Goal: Task Accomplishment & Management: Complete application form

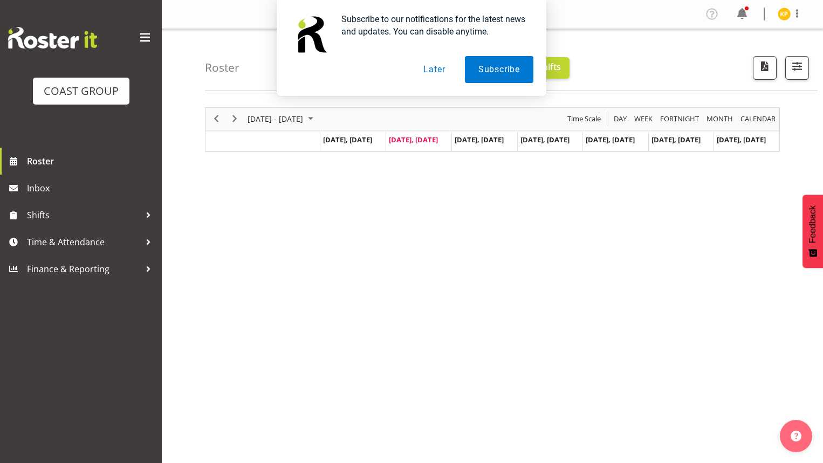
click at [432, 67] on button "Later" at bounding box center [434, 69] width 49 height 27
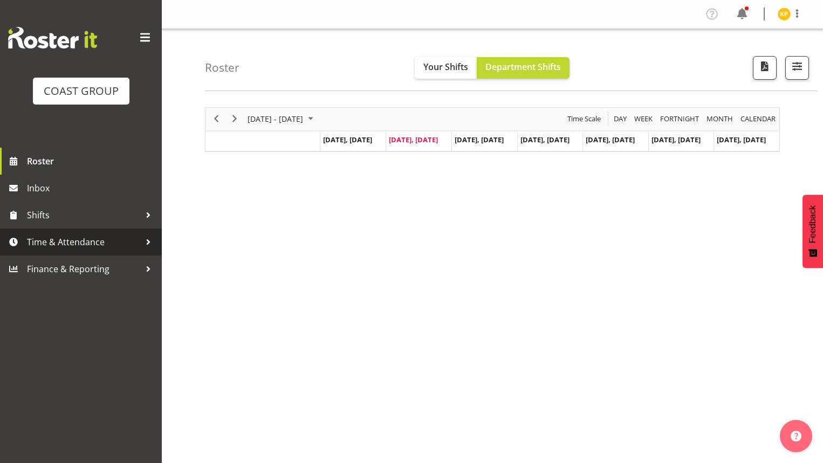
click at [50, 247] on span "Time & Attendance" at bounding box center [83, 242] width 113 height 16
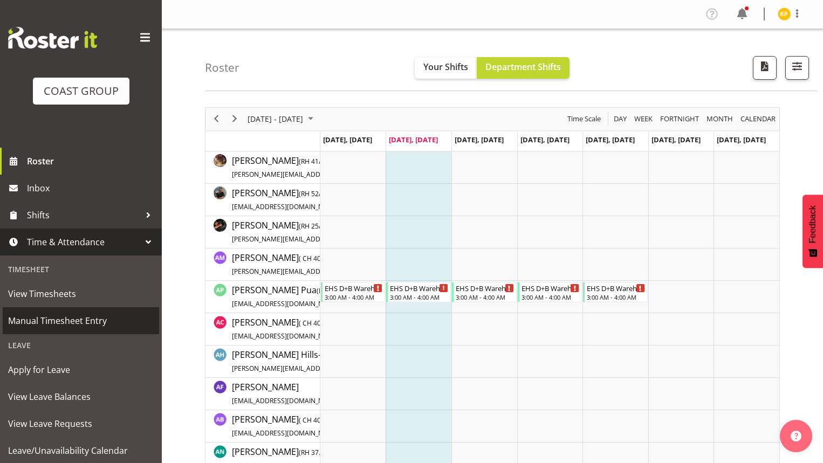
click at [57, 320] on span "Manual Timesheet Entry" at bounding box center [81, 321] width 146 height 16
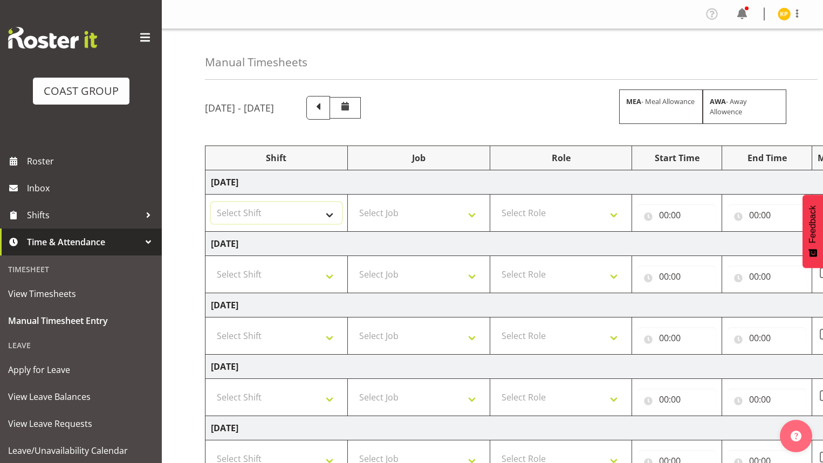
click at [301, 210] on select "Select Shift ANZICS Chch. ANZICS Chch. Art Fair 2024 Art Fair 2024 Art Fair 202…" at bounding box center [276, 213] width 131 height 22
select select "1352"
click at [211, 202] on select "Select Shift ANZICS Chch. ANZICS Chch. Art Fair 2024 Art Fair 2024 Art Fair 202…" at bounding box center [276, 213] width 131 height 22
click at [434, 212] on select "Select Job 1 Carlton Events 1 [PERSON_NAME][GEOGRAPHIC_DATA] 1 [PERSON_NAME][GE…" at bounding box center [418, 213] width 131 height 22
select select "10286"
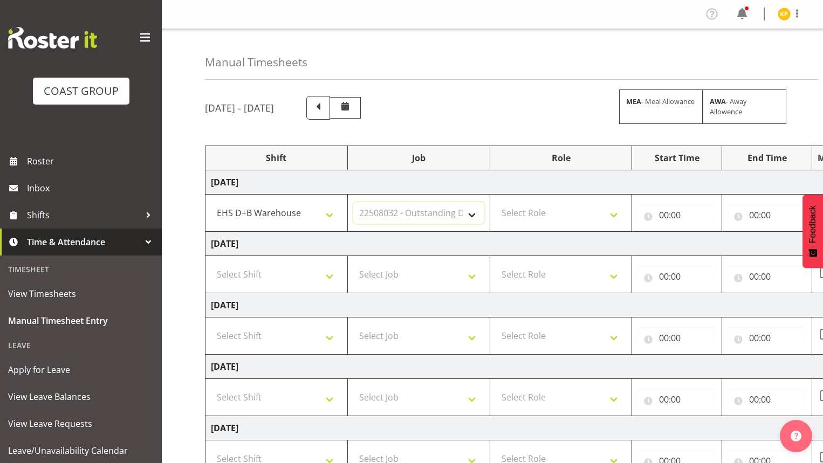
click at [353, 202] on select "Select Job 1 Carlton Events 1 [PERSON_NAME][GEOGRAPHIC_DATA] 1 [PERSON_NAME][GE…" at bounding box center [418, 213] width 131 height 22
click at [585, 214] on select "Select Role EHS AKL D+B" at bounding box center [561, 213] width 131 height 22
select select "194"
click at [496, 202] on select "Select Role EHS AKL D+B" at bounding box center [561, 213] width 131 height 22
click at [664, 214] on input "00:00" at bounding box center [677, 215] width 79 height 22
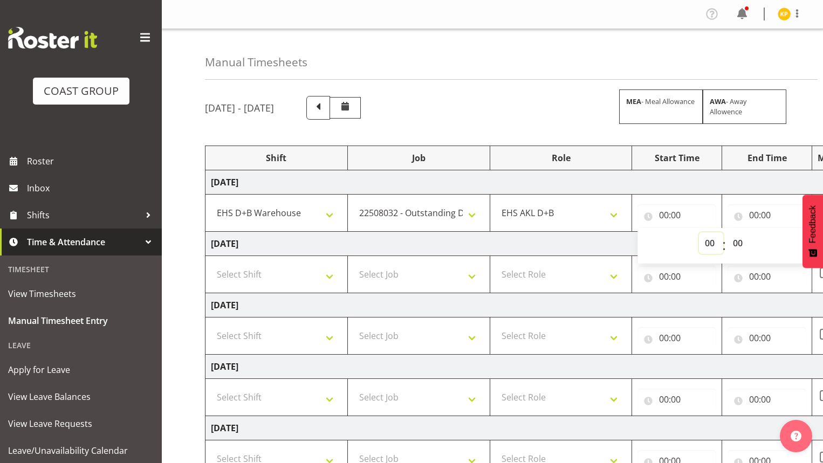
click at [708, 243] on select "00 01 02 03 04 05 06 07 08 09 10 11 12 13 14 15 16 17 18 19 20 21 22 23" at bounding box center [711, 244] width 24 height 22
select select "6"
click at [699, 233] on select "00 01 02 03 04 05 06 07 08 09 10 11 12 13 14 15 16 17 18 19 20 21 22 23" at bounding box center [711, 244] width 24 height 22
type input "06:00"
click at [761, 210] on input "00:00" at bounding box center [767, 215] width 79 height 22
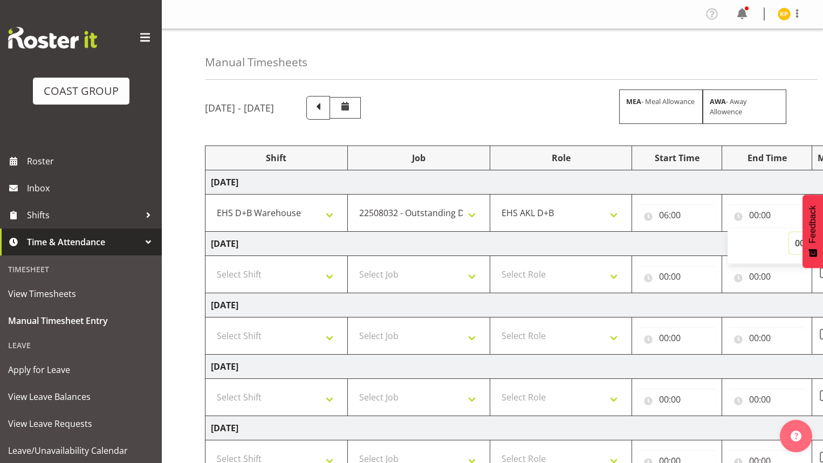
click at [791, 246] on select "00 01 02 03 04 05 06 07 08 09 10 11 12 13 14 15 16 17 18 19 20 21 22 23" at bounding box center [801, 244] width 24 height 22
select select "14"
click at [789, 233] on select "00 01 02 03 04 05 06 07 08 09 10 11 12 13 14 15 16 17 18 19 20 21 22 23" at bounding box center [801, 244] width 24 height 22
type input "14:00"
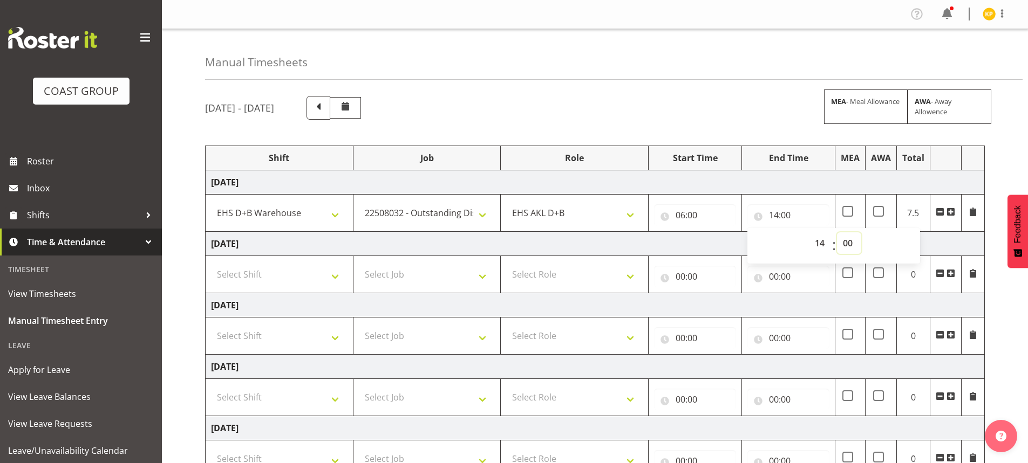
click at [823, 245] on select "00 01 02 03 04 05 06 07 08 09 10 11 12 13 14 15 16 17 18 19 20 21 22 23 24 25 2…" at bounding box center [849, 244] width 24 height 22
select select "30"
click at [823, 233] on select "00 01 02 03 04 05 06 07 08 09 10 11 12 13 14 15 16 17 18 19 20 21 22 23 24 25 2…" at bounding box center [849, 244] width 24 height 22
type input "14:30"
click at [352, 238] on td "[DATE]" at bounding box center [595, 244] width 779 height 24
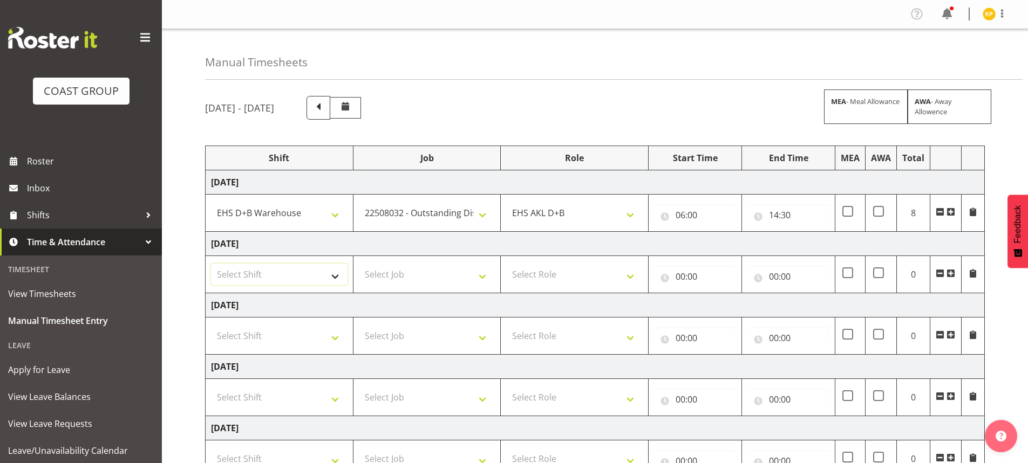
click at [312, 271] on select "Select Shift ANZICS Chch. ANZICS Chch. Art Fair 2024 Art Fair 2024 Art Fair 202…" at bounding box center [279, 275] width 137 height 22
select select "1352"
click at [211, 264] on select "Select Shift ANZICS Chch. ANZICS Chch. Art Fair 2024 Art Fair 2024 Art Fair 202…" at bounding box center [279, 275] width 137 height 22
click at [432, 268] on select "Select Job 1 Carlton Events 1 [PERSON_NAME][GEOGRAPHIC_DATA] 1 [PERSON_NAME][GE…" at bounding box center [427, 275] width 137 height 22
click at [359, 264] on select "Select Job 1 Carlton Events 1 [PERSON_NAME][GEOGRAPHIC_DATA] 1 [PERSON_NAME][GE…" at bounding box center [427, 275] width 137 height 22
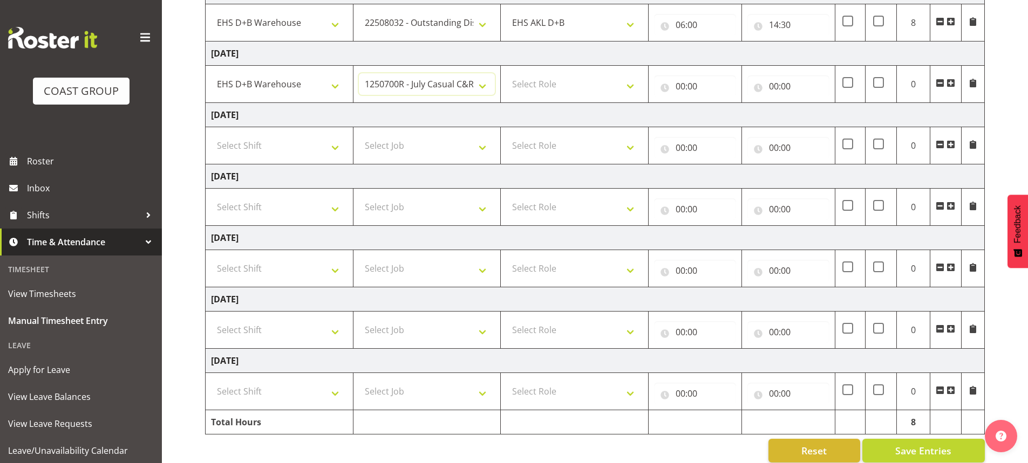
scroll to position [206, 0]
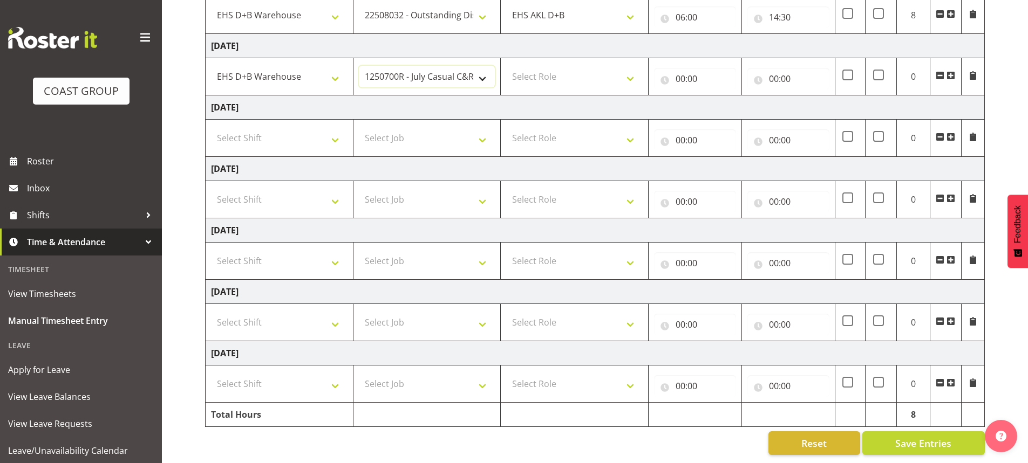
click at [450, 66] on select "1 Carlton Events 1 [PERSON_NAME] 1 [PERSON_NAME][GEOGRAPHIC_DATA] 1 EHS WAREHOU…" at bounding box center [427, 77] width 137 height 22
click at [438, 66] on select "1 Carlton Events 1 [PERSON_NAME] 1 [PERSON_NAME][GEOGRAPHIC_DATA] 1 EHS WAREHOU…" at bounding box center [427, 77] width 137 height 22
select select "10286"
click at [359, 66] on select "1 Carlton Events 1 [PERSON_NAME] 1 [PERSON_NAME][GEOGRAPHIC_DATA] 1 EHS WAREHOU…" at bounding box center [427, 77] width 137 height 22
click at [542, 72] on select "Select Role EHS AKL D+B" at bounding box center [574, 77] width 137 height 22
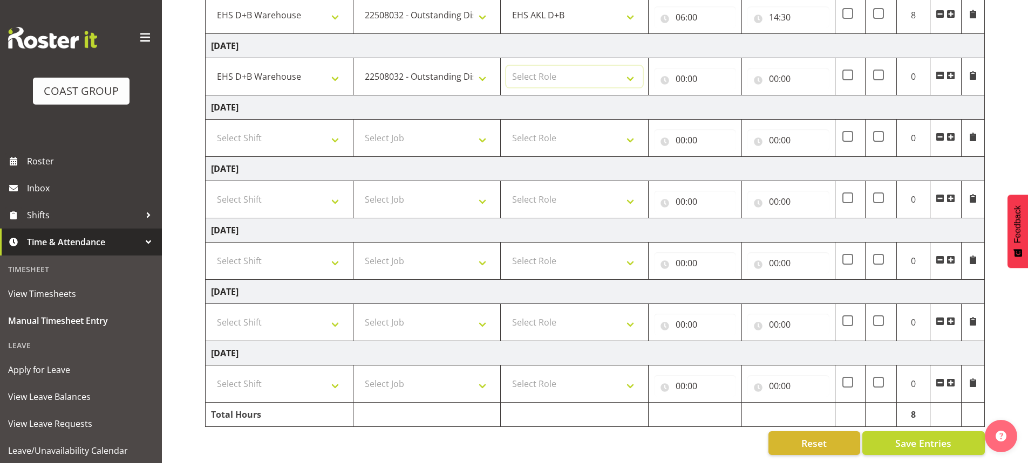
select select "194"
click at [506, 66] on select "Select Role EHS AKL D+B" at bounding box center [574, 77] width 137 height 22
click at [693, 68] on input "00:00" at bounding box center [695, 79] width 82 height 22
click at [729, 98] on select "00 01 02 03 04 05 06 07 08 09 10 11 12 13 14 15 16 17 18 19 20 21 22 23" at bounding box center [727, 107] width 24 height 22
select select "6"
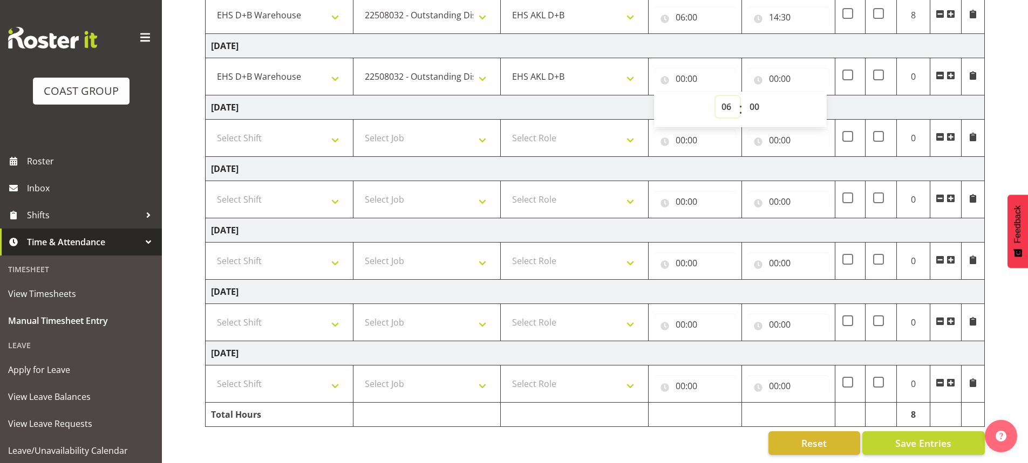
click at [715, 96] on select "00 01 02 03 04 05 06 07 08 09 10 11 12 13 14 15 16 17 18 19 20 21 22 23" at bounding box center [727, 107] width 24 height 22
type input "06:00"
click at [779, 58] on td "00:00 00 01 02 03 04 05 06 07 08 09 10 11 12 13 14 15 16 17 18 19 20 21 22 23 :…" at bounding box center [788, 76] width 93 height 37
click at [779, 68] on input "00:00" at bounding box center [788, 79] width 82 height 22
click at [816, 102] on select "00 01 02 03 04 05 06 07 08 09 10 11 12 13 14 15 16 17 18 19 20 21 22 23" at bounding box center [821, 107] width 24 height 22
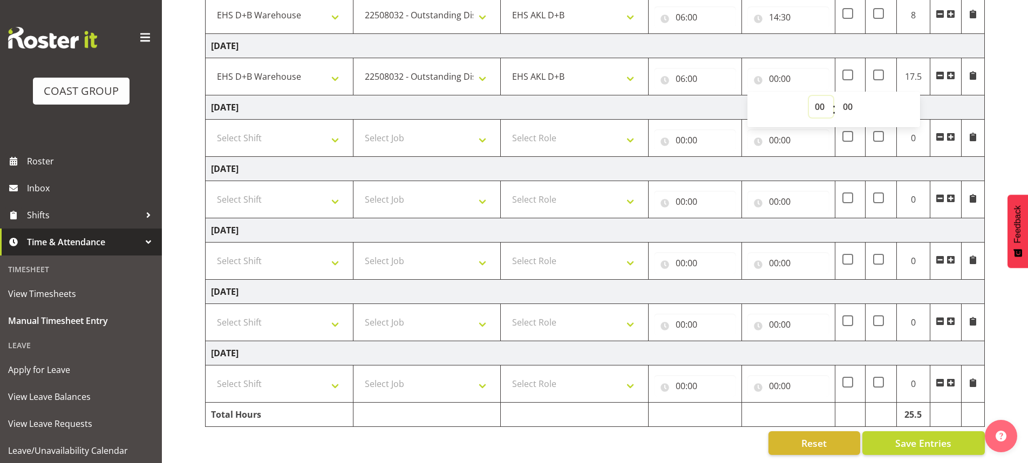
select select "14"
click at [809, 96] on select "00 01 02 03 04 05 06 07 08 09 10 11 12 13 14 15 16 17 18 19 20 21 22 23" at bounding box center [821, 107] width 24 height 22
type input "14:00"
click at [823, 96] on select "00 01 02 03 04 05 06 07 08 09 10 11 12 13 14 15 16 17 18 19 20 21 22 23 24 25 2…" at bounding box center [849, 107] width 24 height 22
select select "30"
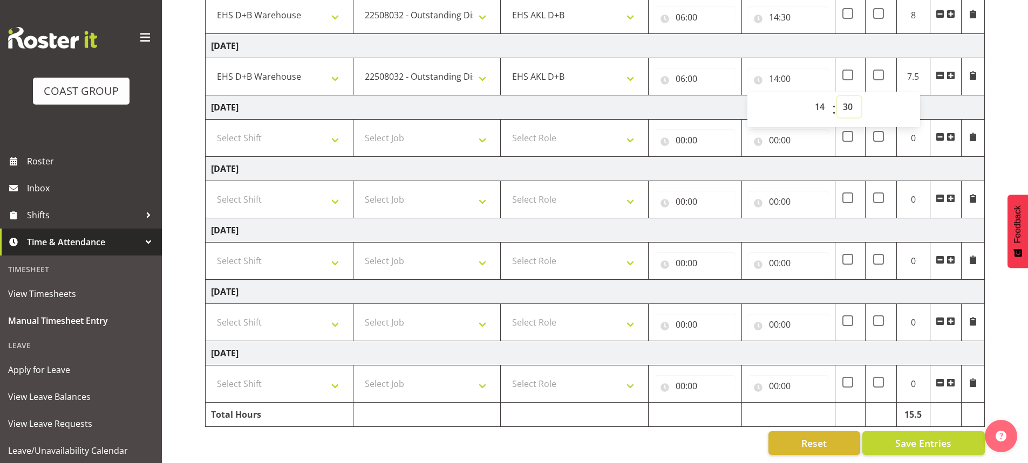
click at [823, 96] on select "00 01 02 03 04 05 06 07 08 09 10 11 12 13 14 15 16 17 18 19 20 21 22 23 24 25 2…" at bounding box center [849, 107] width 24 height 22
type input "14:30"
click at [772, 157] on td "[DATE]" at bounding box center [595, 169] width 779 height 24
drag, startPoint x: 773, startPoint y: 156, endPoint x: 573, endPoint y: 187, distance: 201.9
click at [293, 323] on select "Select Shift ANZICS Chch. ANZICS Chch. Art Fair 2024 Art Fair 2024 Art Fair 202…" at bounding box center [279, 323] width 137 height 22
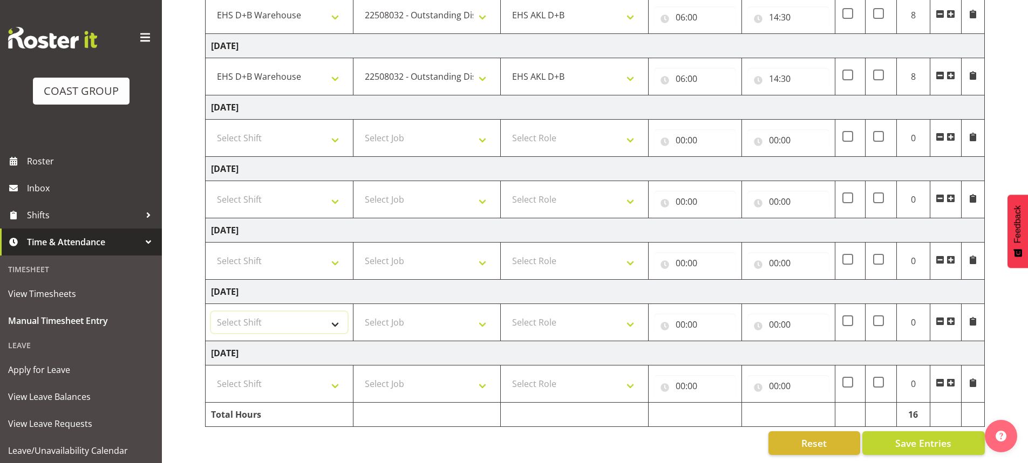
select select "56535"
click at [211, 312] on select "Select Shift ANZICS Chch. ANZICS Chch. Art Fair 2024 Art Fair 2024 Art Fair 202…" at bounding box center [279, 323] width 137 height 22
click at [445, 324] on select "Select Job 1 Carlton Events 1 [PERSON_NAME][GEOGRAPHIC_DATA] 1 [PERSON_NAME][GE…" at bounding box center [427, 323] width 137 height 22
select select "10381"
click at [359, 312] on select "Select Job 1 Carlton Events 1 [PERSON_NAME][GEOGRAPHIC_DATA] 1 [PERSON_NAME][GE…" at bounding box center [427, 323] width 137 height 22
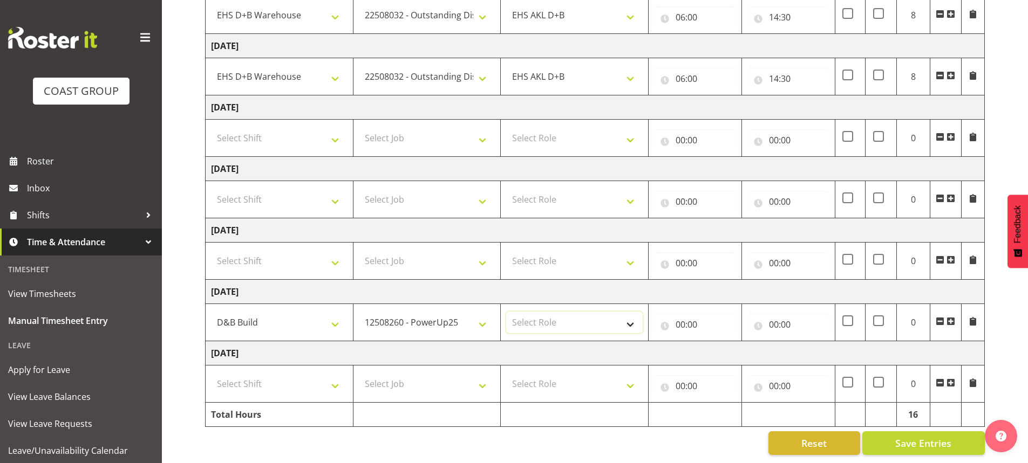
click at [604, 312] on select "Select Role EHS AKL D+B" at bounding box center [574, 323] width 137 height 22
select select "194"
click at [506, 312] on select "Select Role EHS AKL D+B" at bounding box center [574, 323] width 137 height 22
click at [697, 314] on input "00:00" at bounding box center [695, 325] width 82 height 22
click at [730, 346] on select "00 01 02 03 04 05 06 07 08 09 10 11 12 13 14 15 16 17 18 19 20 21 22 23" at bounding box center [727, 353] width 24 height 22
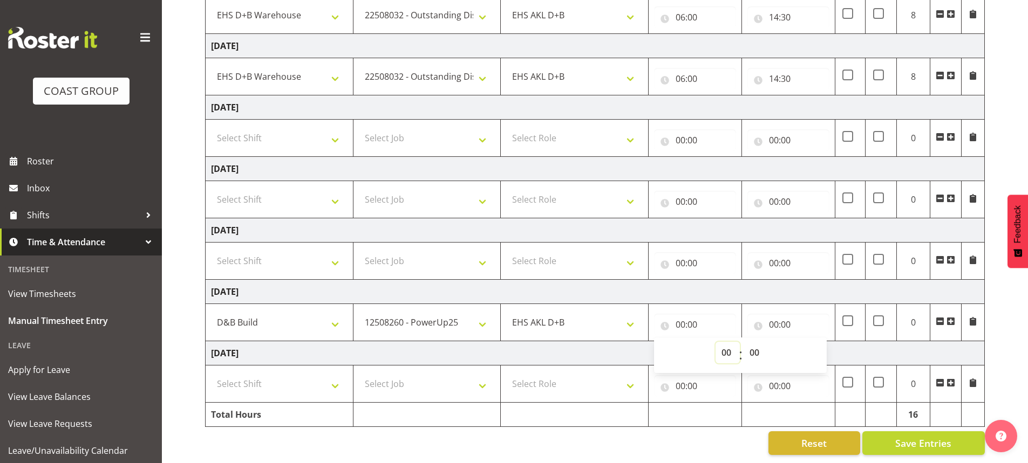
select select "6"
click at [715, 342] on select "00 01 02 03 04 05 06 07 08 09 10 11 12 13 14 15 16 17 18 19 20 21 22 23" at bounding box center [727, 353] width 24 height 22
type input "06:00"
click at [790, 318] on input "00:00" at bounding box center [788, 325] width 82 height 22
click at [816, 343] on select "00 01 02 03 04 05 06 07 08 09 10 11 12 13 14 15 16 17 18 19 20 21 22 23" at bounding box center [821, 353] width 24 height 22
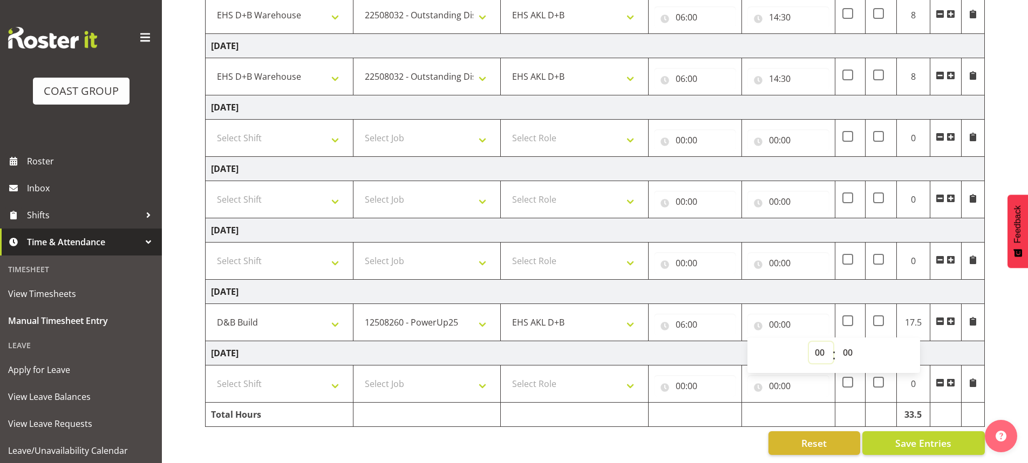
select select "15"
click at [809, 342] on select "00 01 02 03 04 05 06 07 08 09 10 11 12 13 14 15 16 17 18 19 20 21 22 23" at bounding box center [821, 353] width 24 height 22
type input "15:00"
click at [823, 344] on select "00 01 02 03 04 05 06 07 08 09 10 11 12 13 14 15 16 17 18 19 20 21 22 23 24 25 2…" at bounding box center [849, 353] width 24 height 22
select select "30"
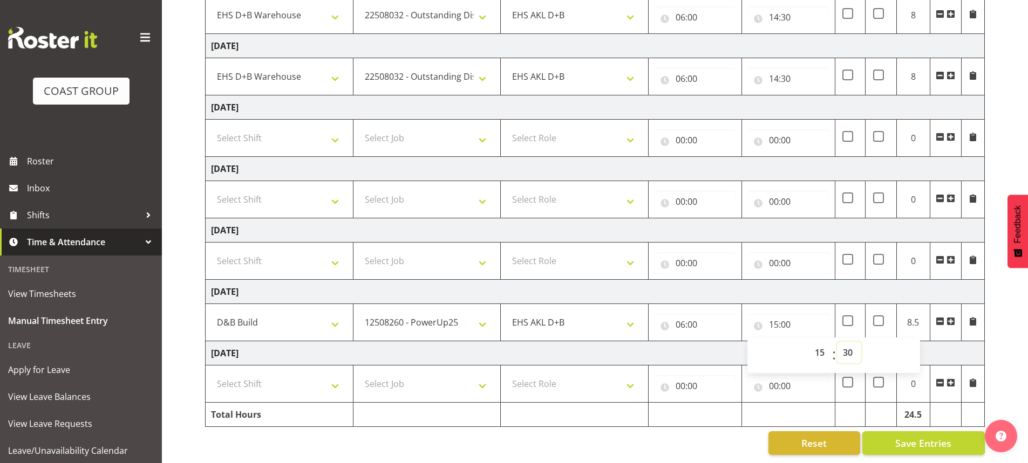
click at [823, 342] on select "00 01 02 03 04 05 06 07 08 09 10 11 12 13 14 15 16 17 18 19 20 21 22 23 24 25 2…" at bounding box center [849, 353] width 24 height 22
type input "15:30"
click at [779, 288] on td "[DATE]" at bounding box center [595, 292] width 779 height 24
click at [298, 373] on select "Select Shift ANZICS Chch. ANZICS Chch. Art Fair 2024 Art Fair 2024 Art Fair 202…" at bounding box center [279, 384] width 137 height 22
select select "56534"
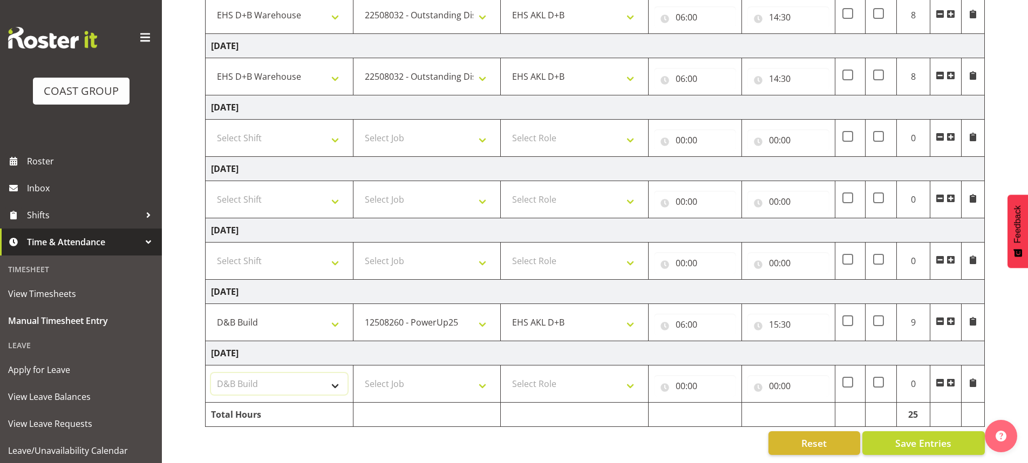
click at [211, 373] on select "Select Shift ANZICS Chch. ANZICS Chch. Art Fair 2024 Art Fair 2024 Art Fair 202…" at bounding box center [279, 384] width 137 height 22
click at [578, 374] on select "Select Role EHS AKL D+B" at bounding box center [574, 384] width 137 height 22
select select "194"
click at [506, 373] on select "Select Role EHS AKL D+B" at bounding box center [574, 384] width 137 height 22
click at [703, 376] on input "00:00" at bounding box center [695, 387] width 82 height 22
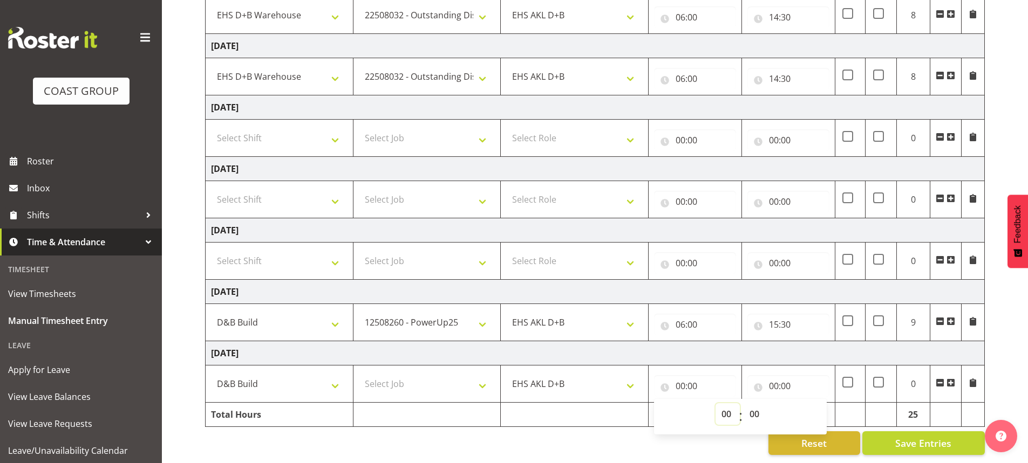
click at [731, 405] on select "00 01 02 03 04 05 06 07 08 09 10 11 12 13 14 15 16 17 18 19 20 21 22 23" at bounding box center [727, 415] width 24 height 22
select select "6"
click at [715, 404] on select "00 01 02 03 04 05 06 07 08 09 10 11 12 13 14 15 16 17 18 19 20 21 22 23" at bounding box center [727, 415] width 24 height 22
type input "06:00"
click at [731, 404] on select "00 01 02 03 04 05 06 07 08 09 10 11 12 13 14 15 16 17 18 19 20 21 22 23" at bounding box center [727, 415] width 24 height 22
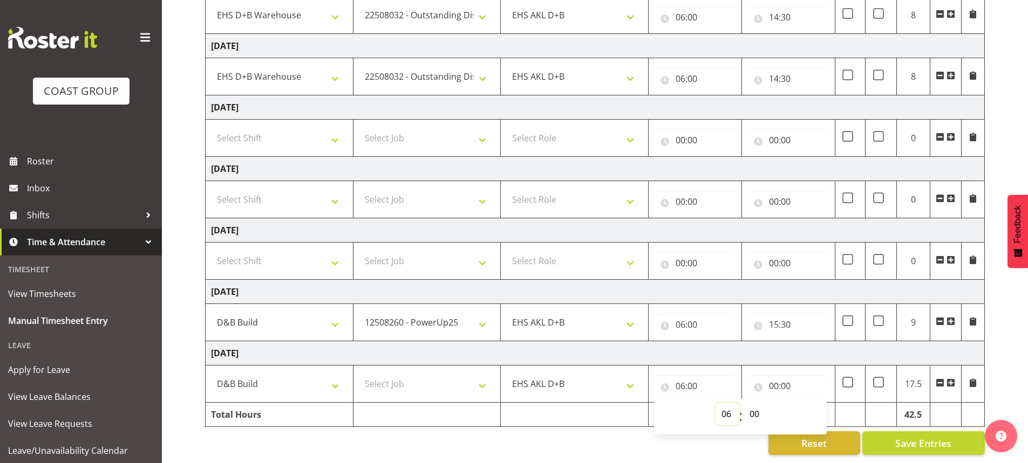
select select "5"
click at [715, 404] on select "00 01 02 03 04 05 06 07 08 09 10 11 12 13 14 15 16 17 18 19 20 21 22 23" at bounding box center [727, 415] width 24 height 22
type input "05:00"
click at [780, 376] on input "00:00" at bounding box center [788, 387] width 82 height 22
click at [817, 404] on select "00 01 02 03 04 05 06 07 08 09 10 11 12 13 14 15 16 17 18 19 20 21 22 23" at bounding box center [821, 415] width 24 height 22
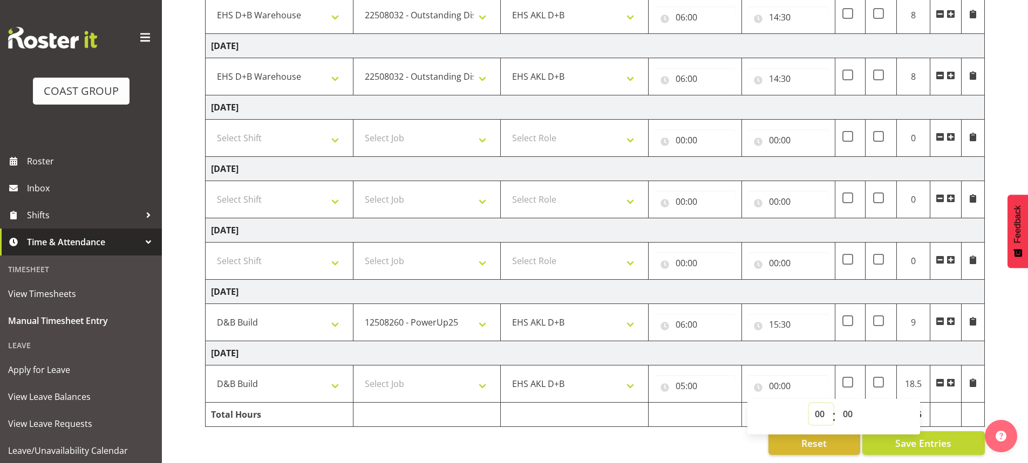
select select "4"
click at [809, 404] on select "00 01 02 03 04 05 06 07 08 09 10 11 12 13 14 15 16 17 18 19 20 21 22 23" at bounding box center [821, 415] width 24 height 22
type input "04:00"
click at [823, 404] on select "00 01 02 03 04 05 06 07 08 09 10 11 12 13 14 15 16 17 18 19 20 21 22 23" at bounding box center [821, 415] width 24 height 22
select select "16"
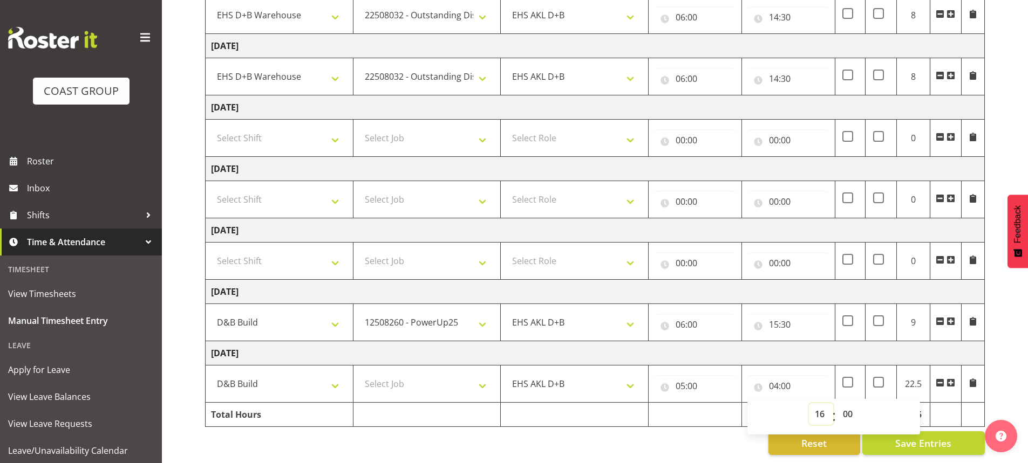
click at [809, 404] on select "00 01 02 03 04 05 06 07 08 09 10 11 12 13 14 15 16 17 18 19 20 21 22 23" at bounding box center [821, 415] width 24 height 22
type input "16:00"
click at [823, 377] on span at bounding box center [847, 382] width 11 height 11
click at [823, 379] on input "checkbox" at bounding box center [845, 382] width 7 height 7
checkbox input "true"
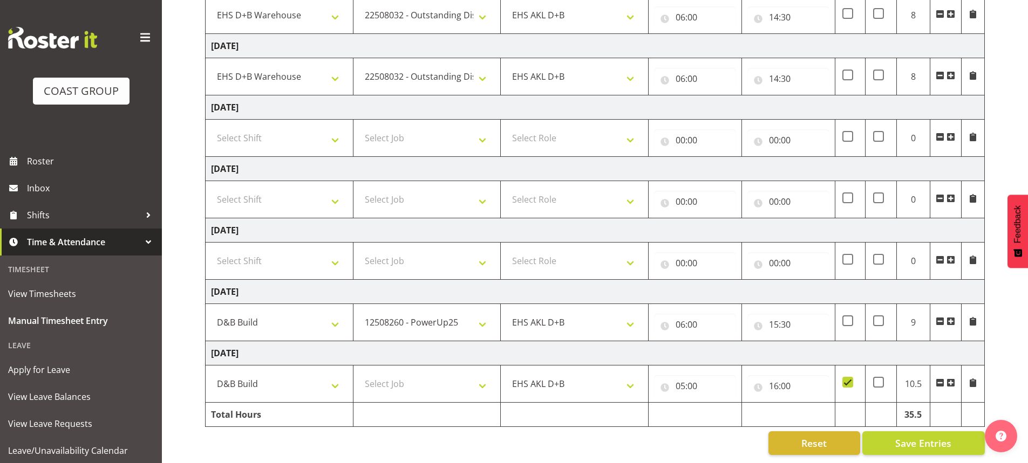
click at [794, 346] on td "[DATE]" at bounding box center [595, 354] width 779 height 24
